Goal: Information Seeking & Learning: Learn about a topic

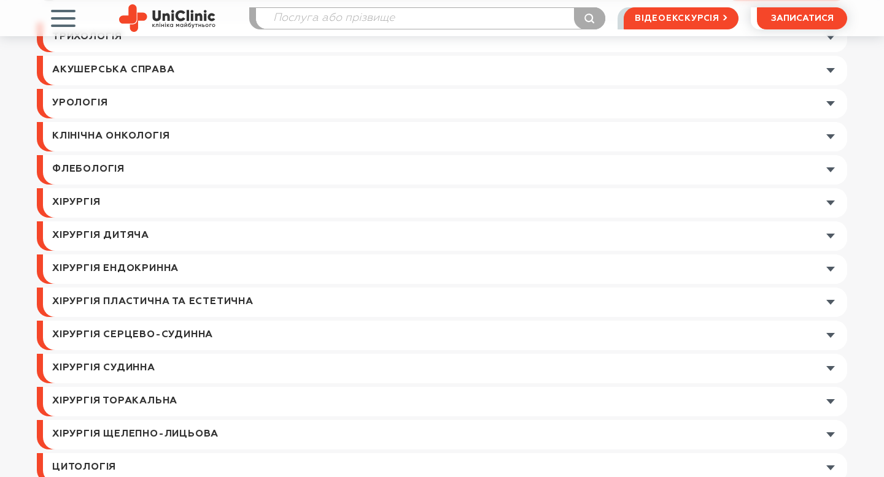
click at [145, 174] on link at bounding box center [445, 169] width 804 height 29
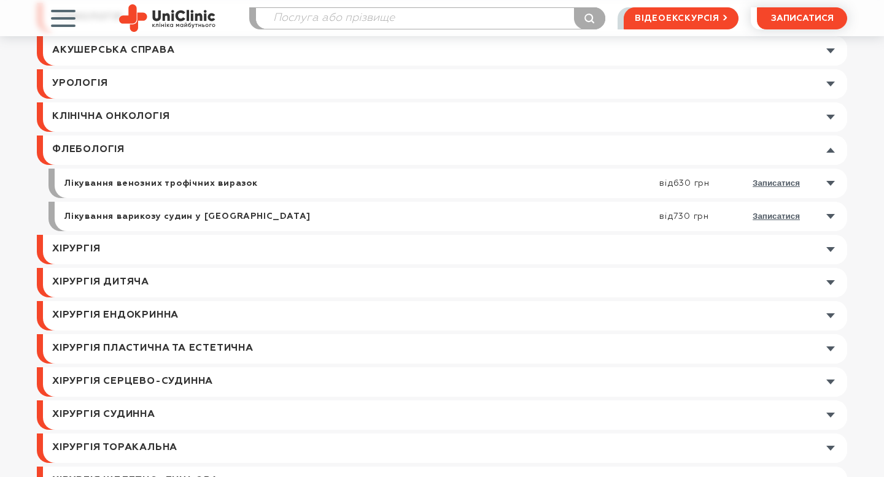
scroll to position [244, 0]
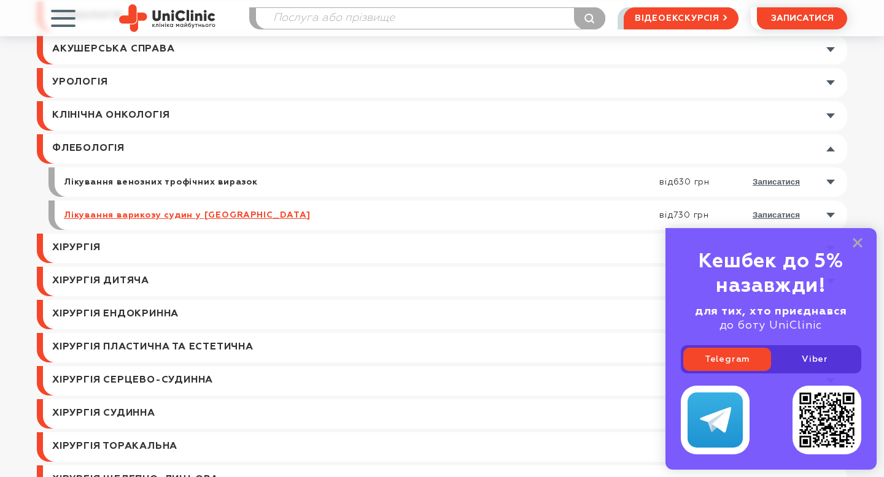
click at [128, 214] on link "Лікування варикозу судин у [GEOGRAPHIC_DATA]" at bounding box center [187, 215] width 247 height 11
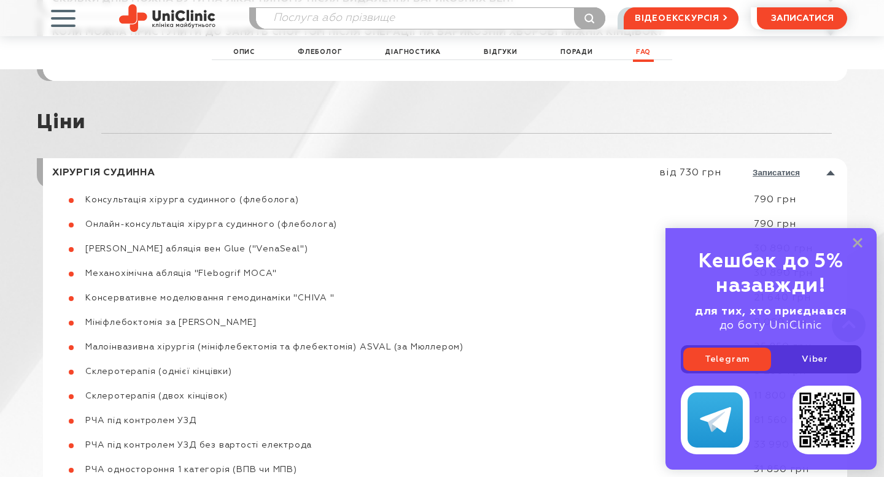
scroll to position [6393, 0]
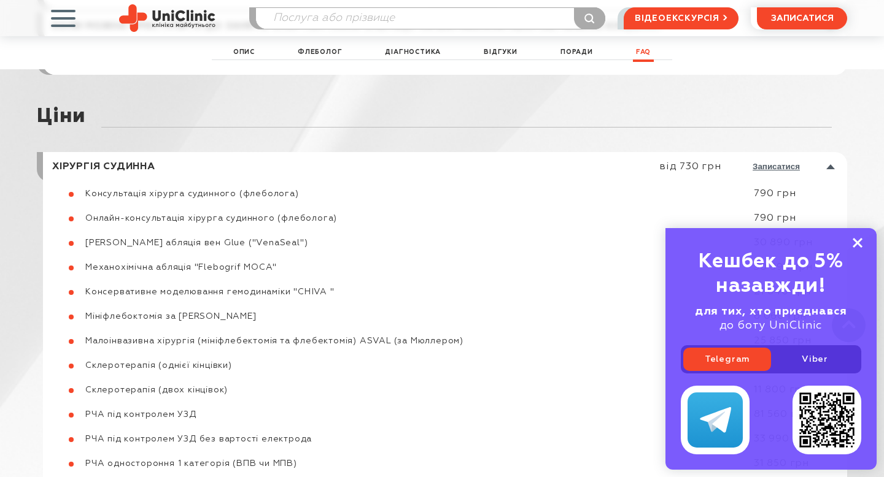
click at [858, 245] on rect at bounding box center [857, 243] width 10 height 10
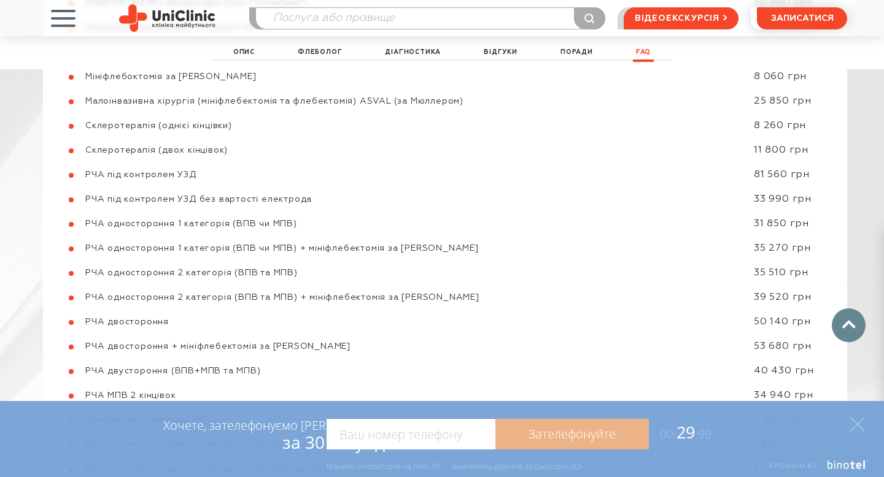
scroll to position [6640, 0]
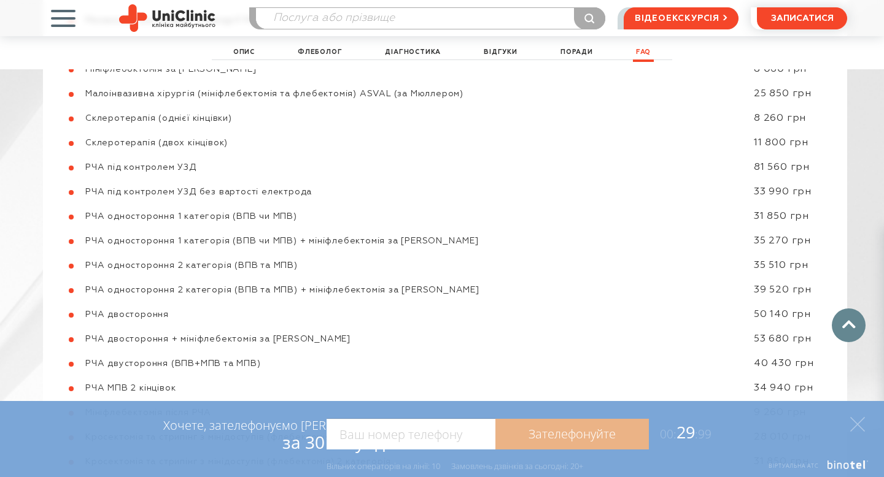
drag, startPoint x: 117, startPoint y: 234, endPoint x: 193, endPoint y: 235, distance: 76.7
click at [194, 309] on div "РЧА двостороння" at bounding box center [413, 314] width 656 height 11
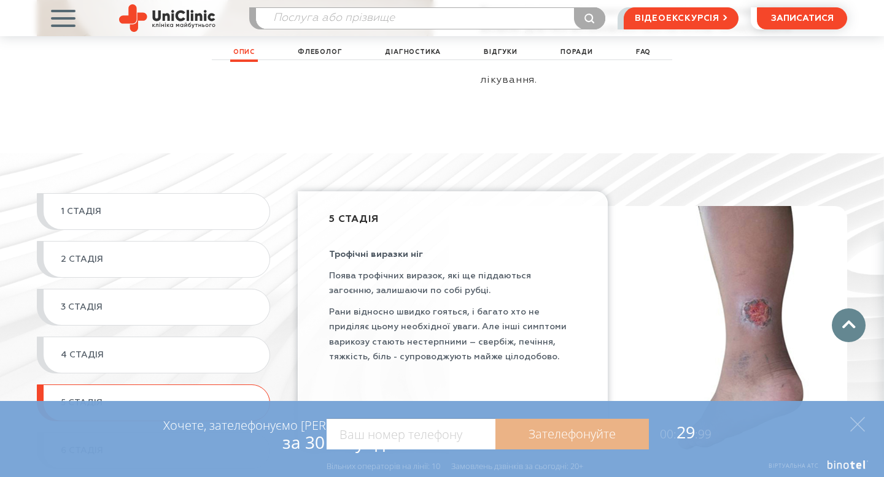
scroll to position [1349, 0]
click at [199, 195] on link "1 СТАДІЯ" at bounding box center [153, 213] width 233 height 37
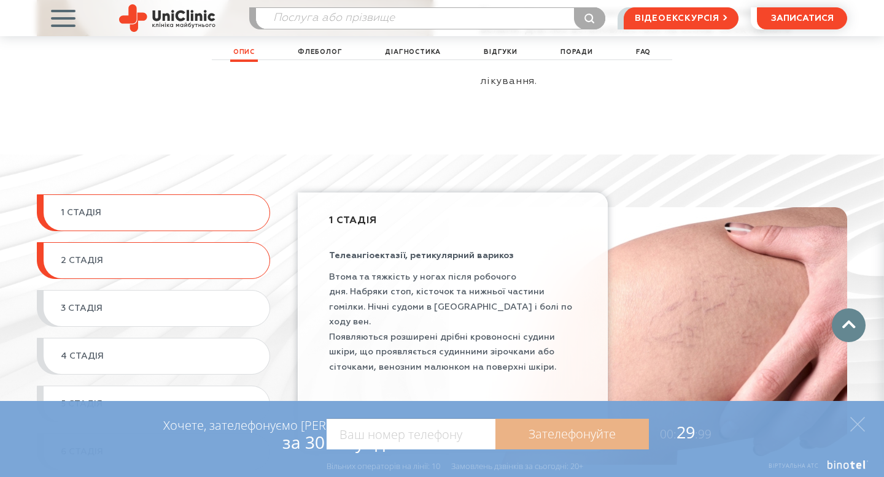
click at [179, 255] on span "2 СТАДІЯ" at bounding box center [159, 260] width 196 height 11
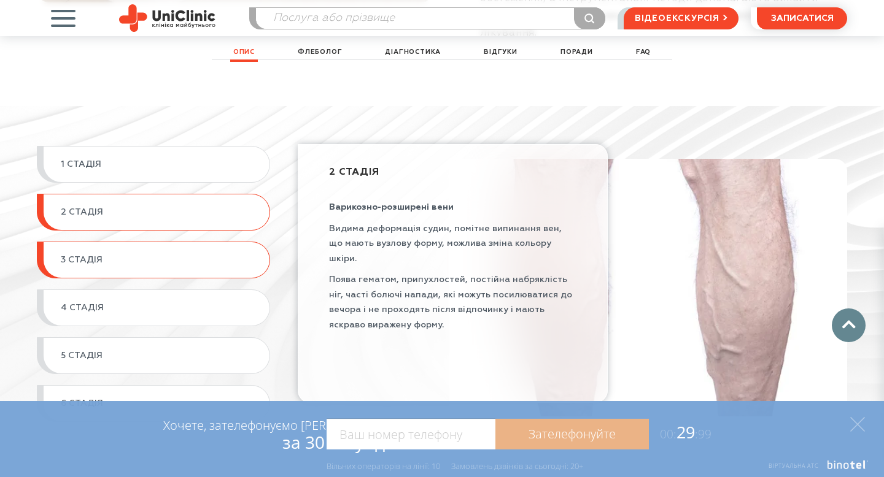
click at [179, 255] on span "3 СТАДІЯ" at bounding box center [159, 260] width 196 height 11
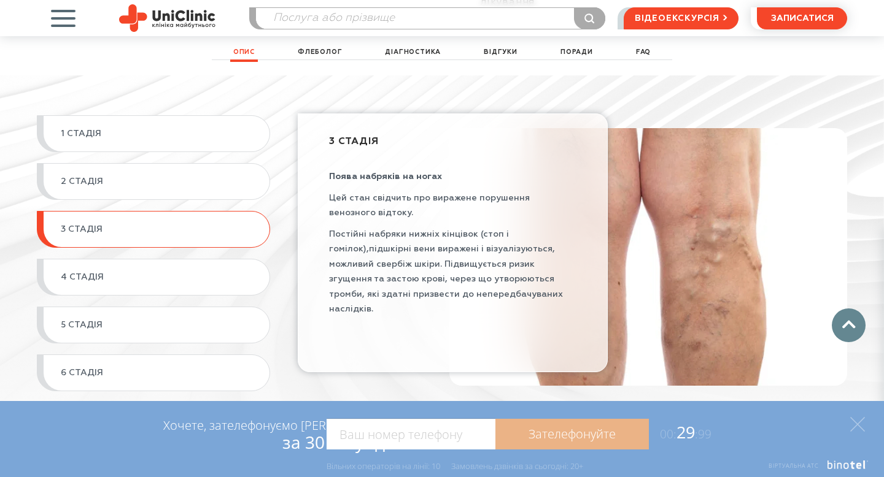
scroll to position [1434, 0]
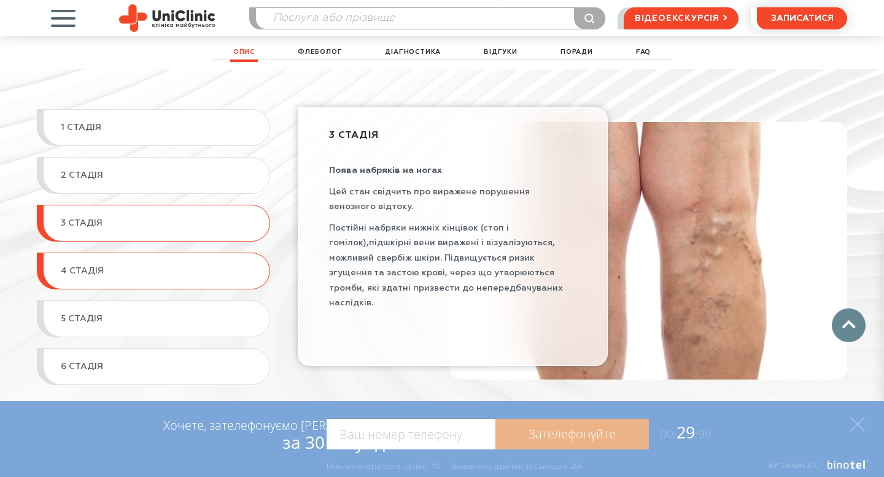
click at [173, 266] on span "4 СТАДІЯ" at bounding box center [159, 271] width 196 height 11
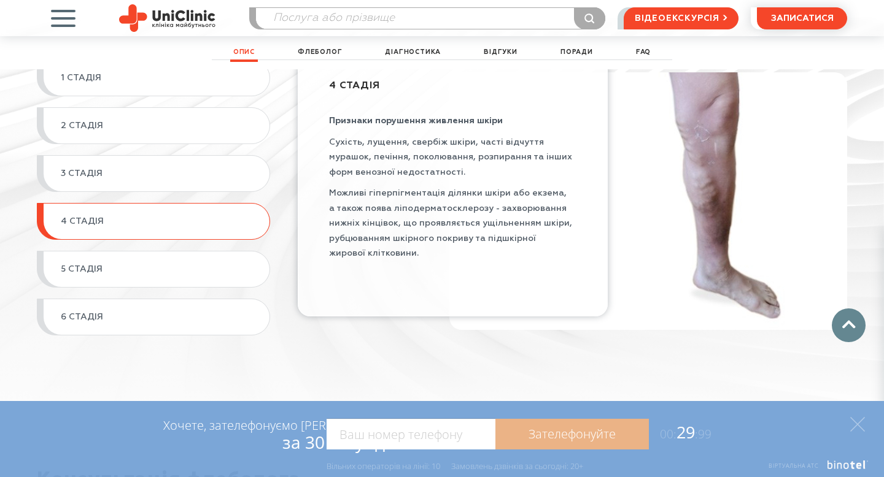
scroll to position [1483, 0]
click at [167, 264] on span "5 СТАДІЯ" at bounding box center [159, 269] width 196 height 11
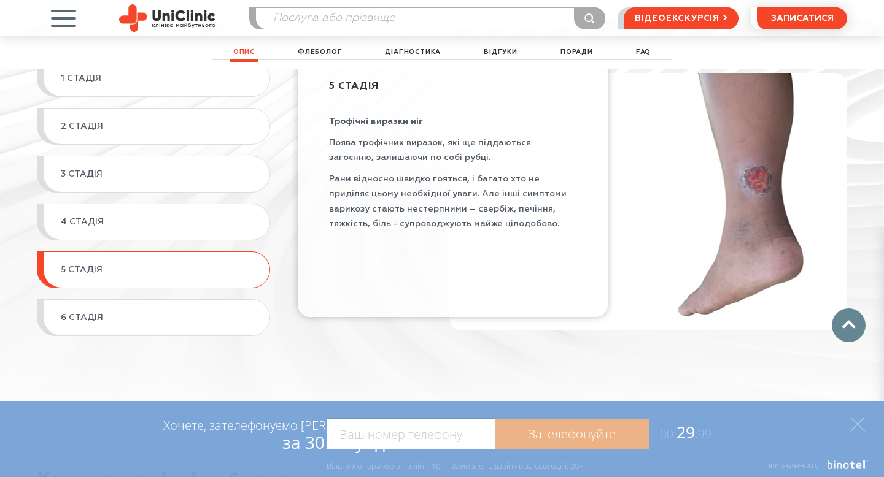
scroll to position [1504, 0]
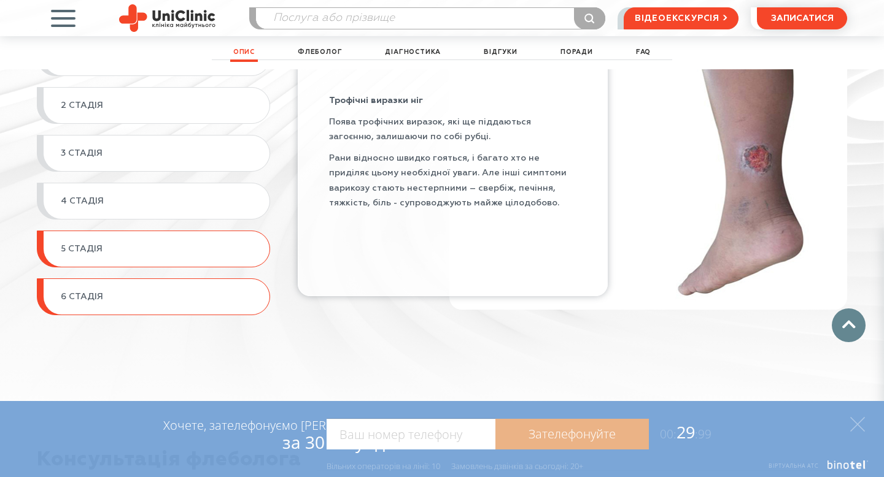
click at [158, 279] on link "6 СТАДІЯ" at bounding box center [153, 297] width 233 height 37
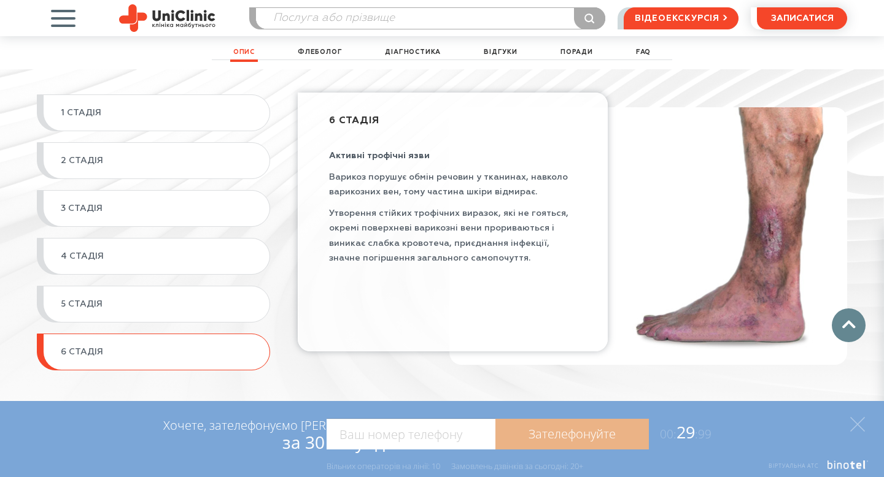
scroll to position [1443, 0]
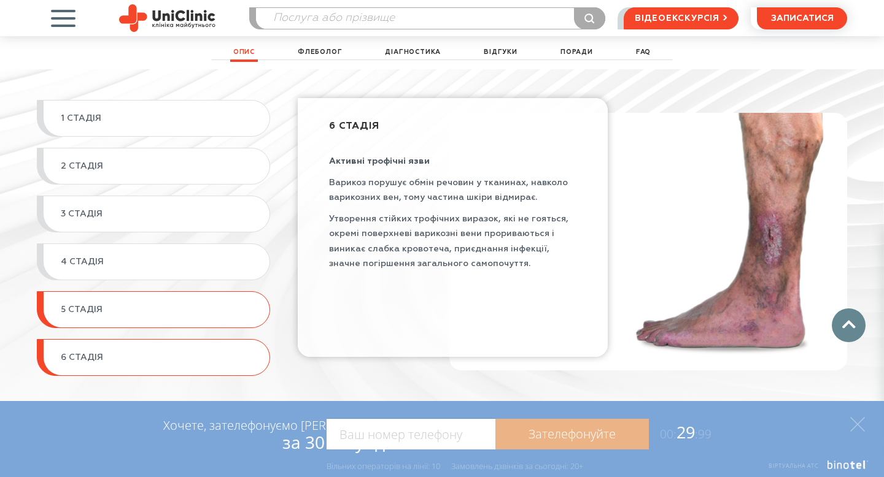
click at [155, 291] on link "5 СТАДІЯ" at bounding box center [153, 309] width 233 height 37
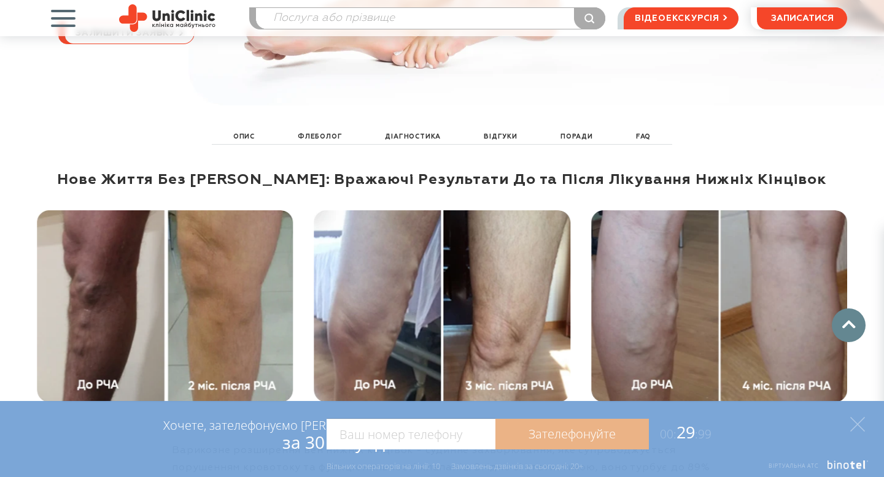
scroll to position [410, 0]
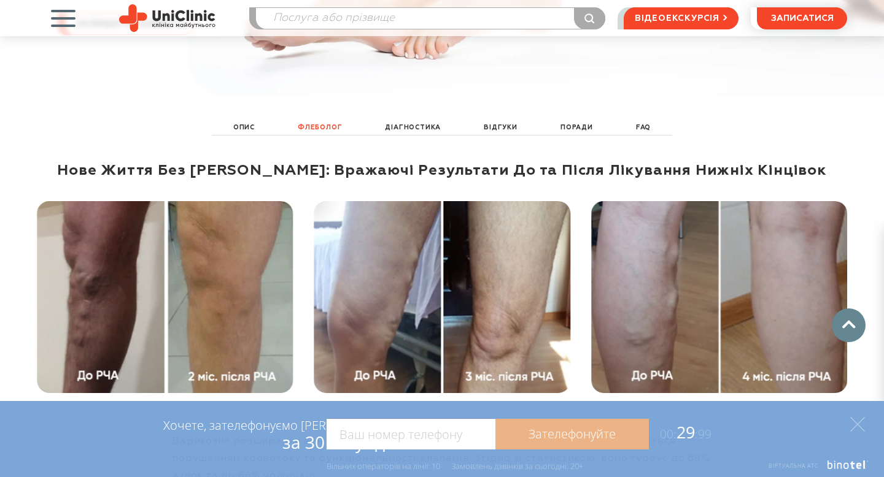
click at [341, 121] on link "флеболог" at bounding box center [320, 128] width 50 height 14
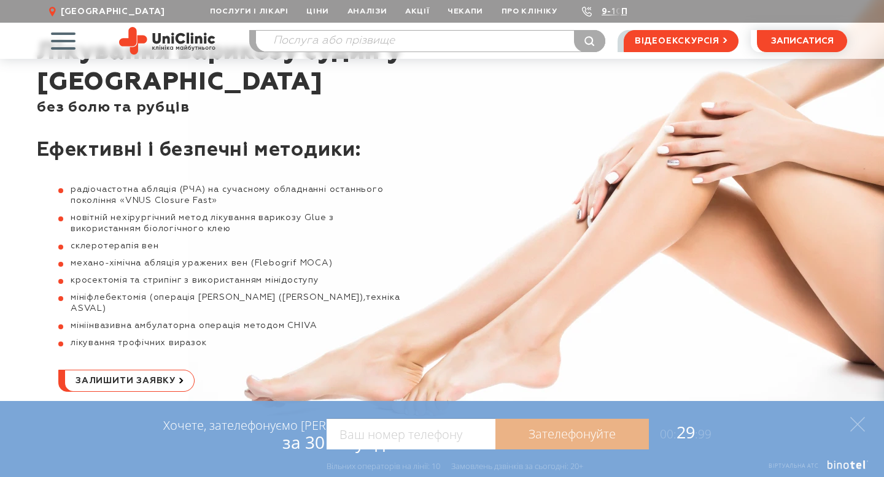
scroll to position [75, 0]
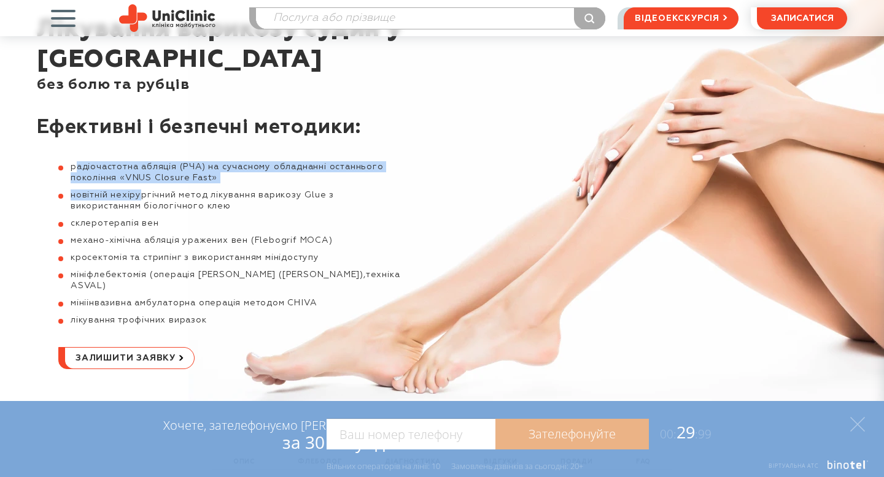
drag, startPoint x: 74, startPoint y: 167, endPoint x: 142, endPoint y: 195, distance: 72.9
click at [142, 195] on ul "радіочастотна абляція (РЧА) на сучасному обладнанні останнього покоління «VNUS …" at bounding box center [231, 243] width 347 height 164
